Goal: Navigation & Orientation: Go to known website

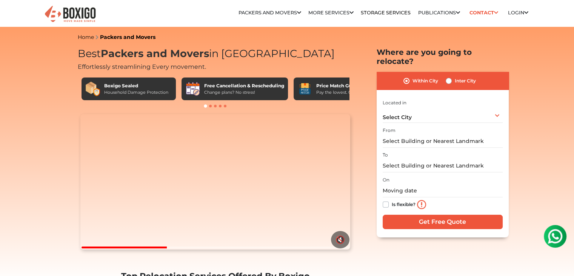
click at [79, 9] on img at bounding box center [70, 14] width 53 height 18
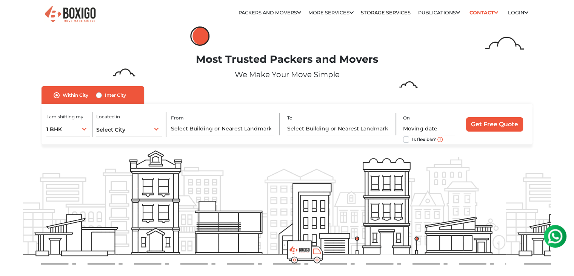
click at [75, 12] on img at bounding box center [70, 14] width 53 height 18
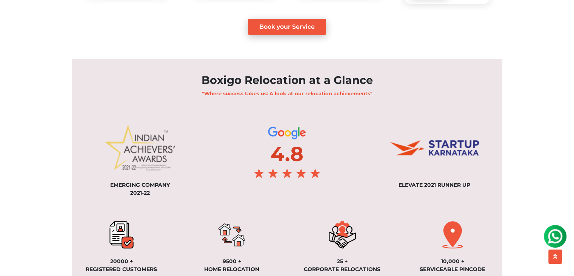
scroll to position [543, 0]
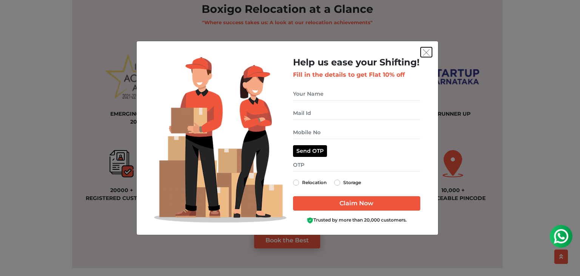
click at [426, 51] on img "get free quote dialog" at bounding box center [426, 52] width 7 height 7
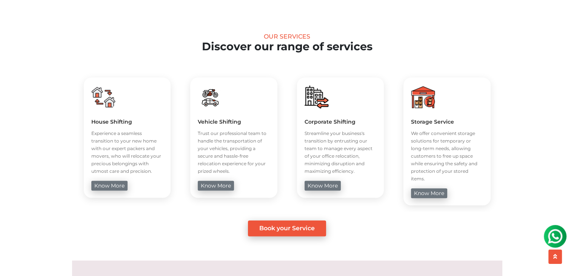
scroll to position [0, 0]
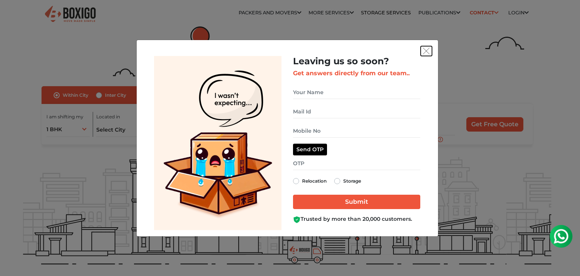
click at [427, 52] on img "get free quote dialog" at bounding box center [426, 51] width 7 height 7
